Goal: Find contact information: Find contact information

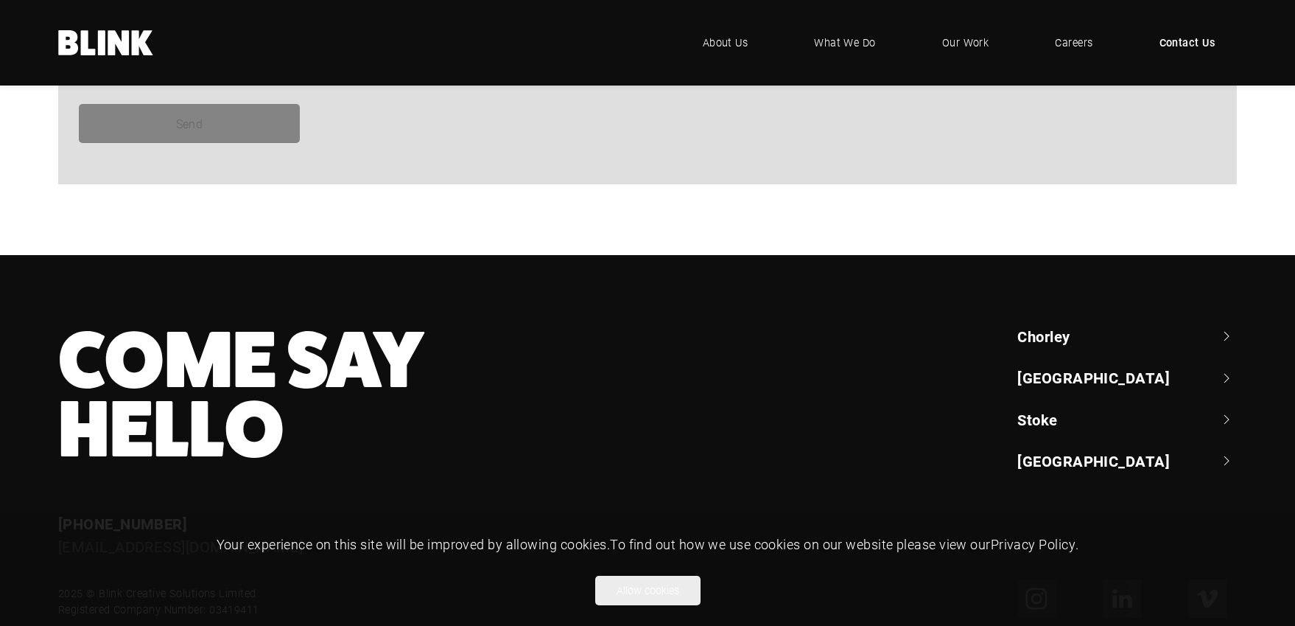
scroll to position [1414, 0]
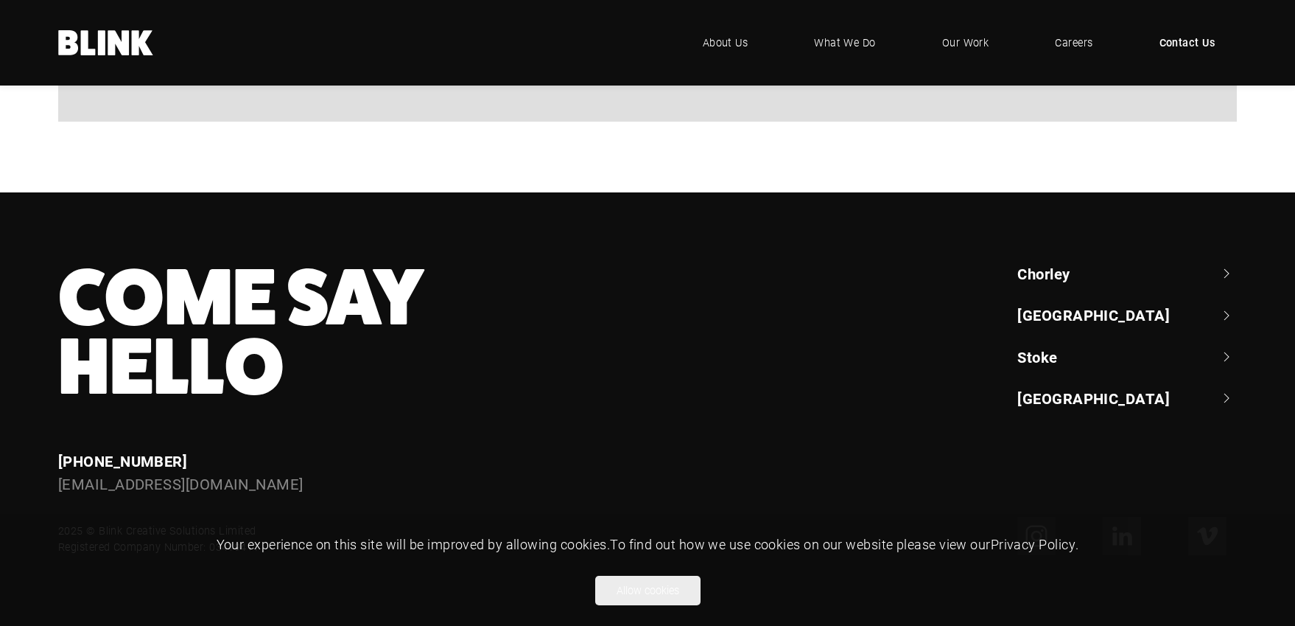
click at [1065, 318] on link "[GEOGRAPHIC_DATA]" at bounding box center [1127, 314] width 220 height 21
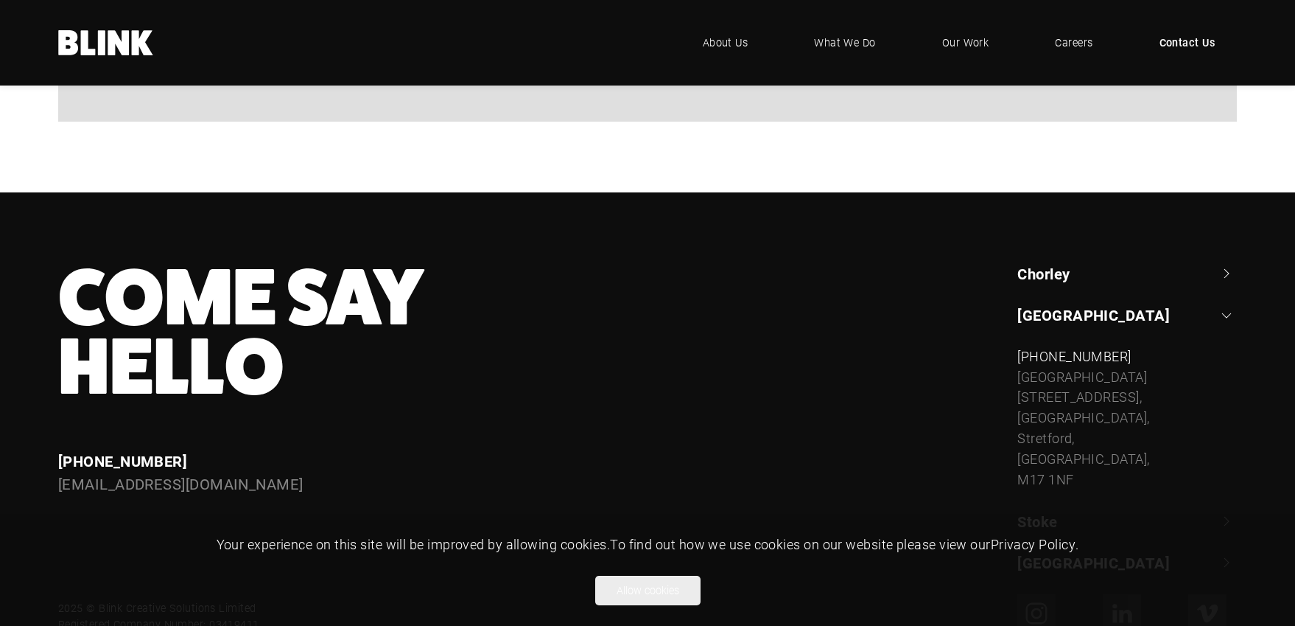
click at [1107, 271] on link "Chorley" at bounding box center [1127, 273] width 220 height 21
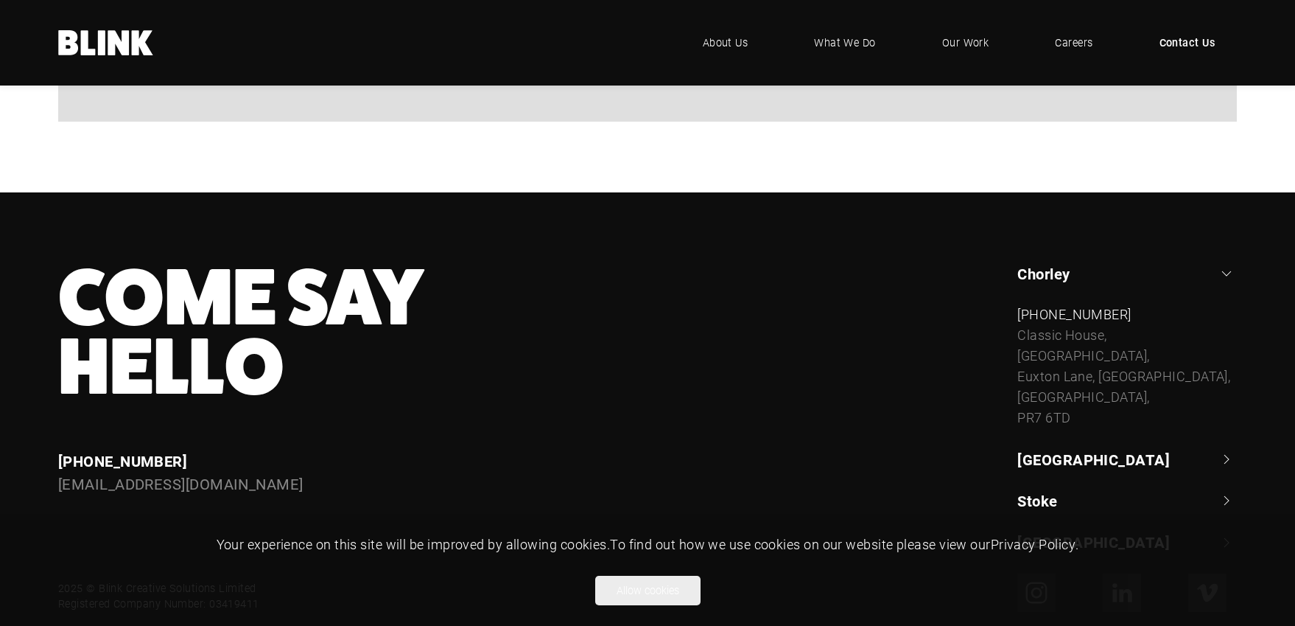
click at [1107, 271] on link "Chorley" at bounding box center [1127, 273] width 220 height 21
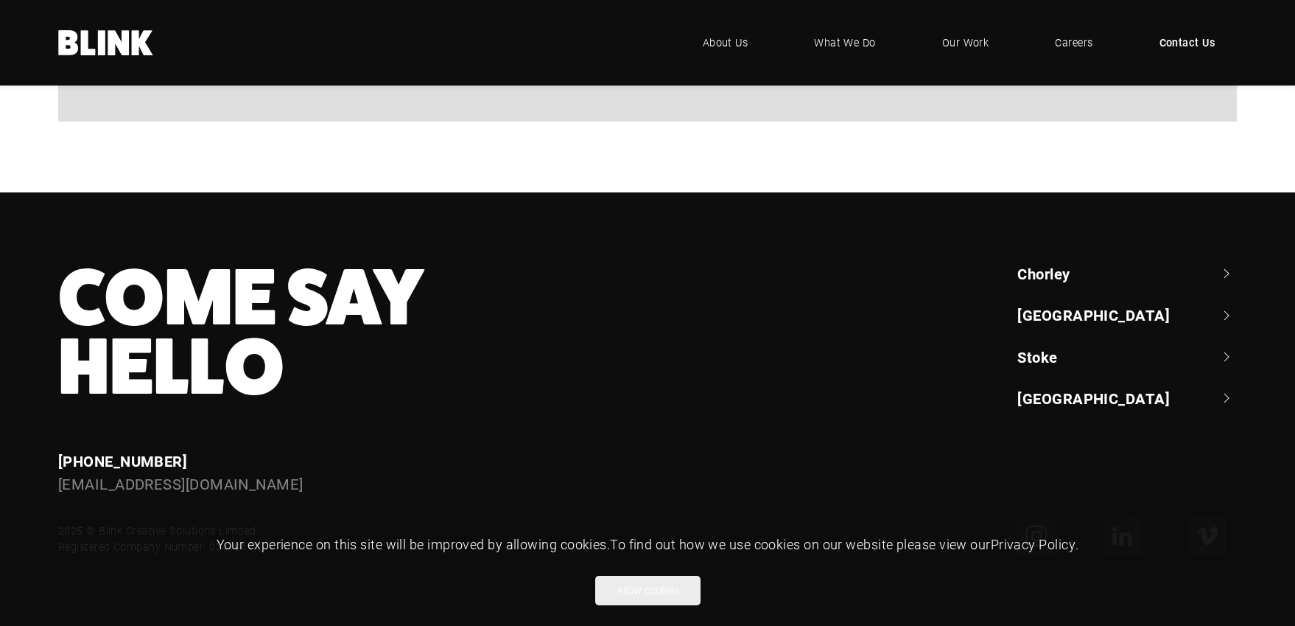
click at [1067, 367] on ul "[GEOGRAPHIC_DATA] +44 (0) 1257 264 [STREET_ADDRESS] [PHONE_NUMBER] [STREET_ADDR…" at bounding box center [1127, 335] width 220 height 145
click at [1062, 360] on link "Stoke" at bounding box center [1127, 356] width 220 height 21
click at [1048, 375] on ul "[GEOGRAPHIC_DATA] +44 (0) 1257 264 [STREET_ADDRESS] [PHONE_NUMBER] [STREET_ADDR…" at bounding box center [1127, 335] width 220 height 145
click at [1044, 359] on link "Stoke" at bounding box center [1127, 356] width 220 height 21
